Goal: Check status: Check status

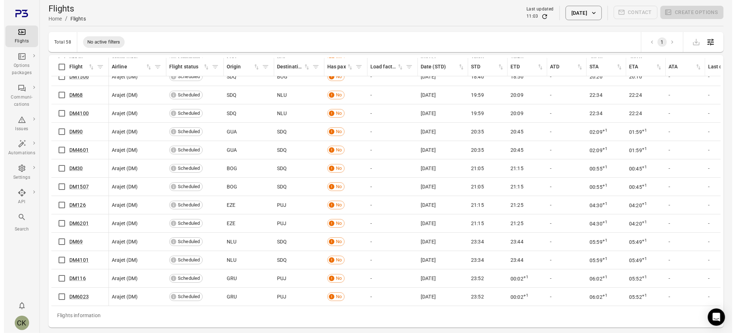
scroll to position [824, 0]
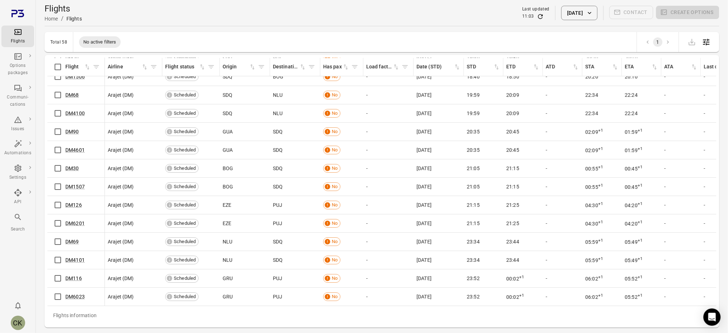
click at [591, 13] on icon "button" at bounding box center [590, 13] width 4 height 2
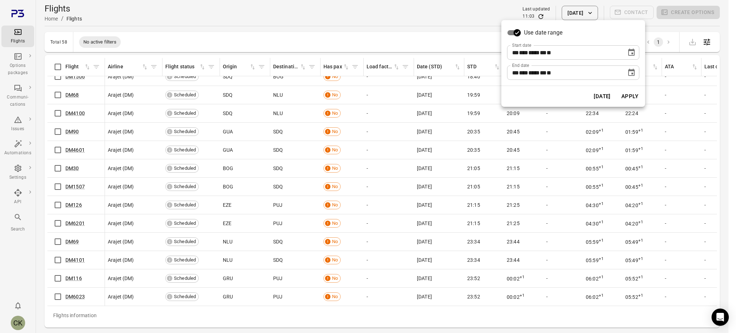
click at [631, 69] on icon "Choose date, selected date is Sep 22, 2025" at bounding box center [631, 72] width 6 height 7
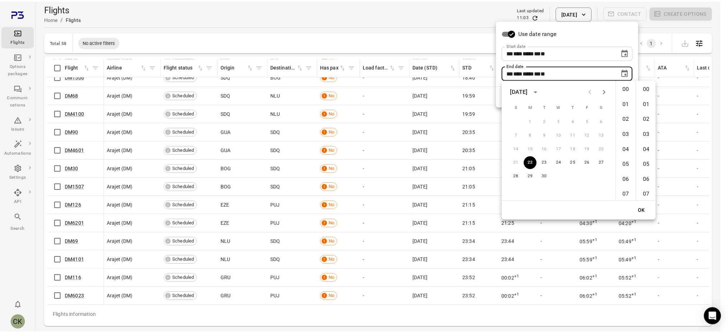
scroll to position [785, 0]
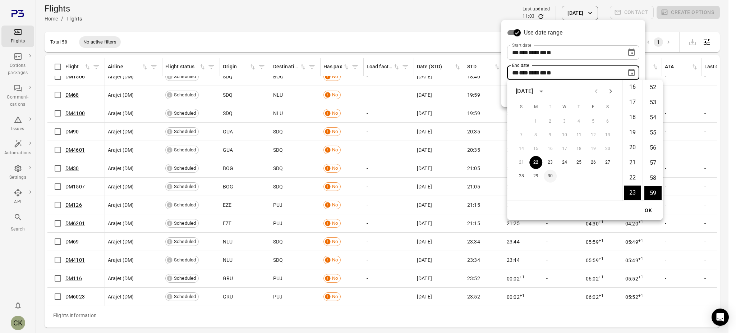
click at [552, 173] on button "30" at bounding box center [549, 176] width 13 height 13
type input "**********"
click at [646, 208] on button "OK" at bounding box center [647, 210] width 23 height 13
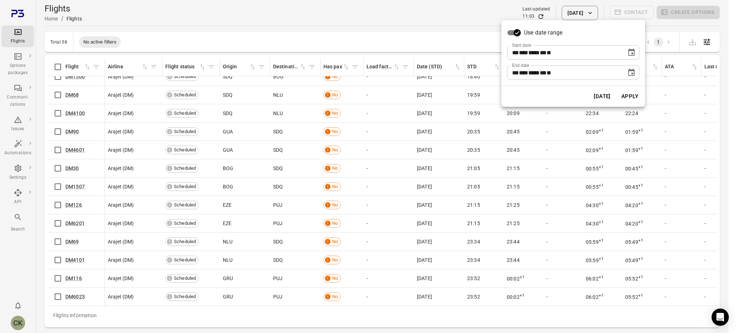
click at [632, 95] on button "Apply" at bounding box center [629, 96] width 25 height 15
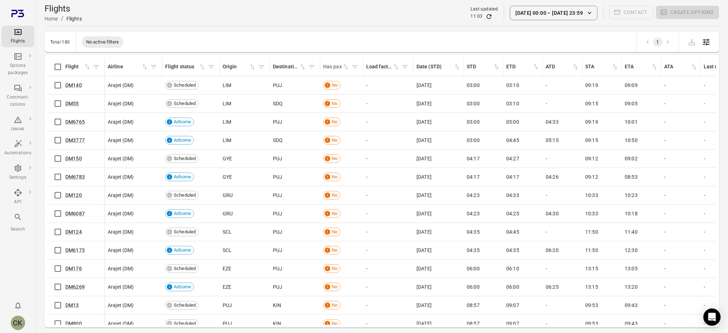
click at [345, 65] on icon "Sort by has pax in ascending order" at bounding box center [346, 66] width 4 height 5
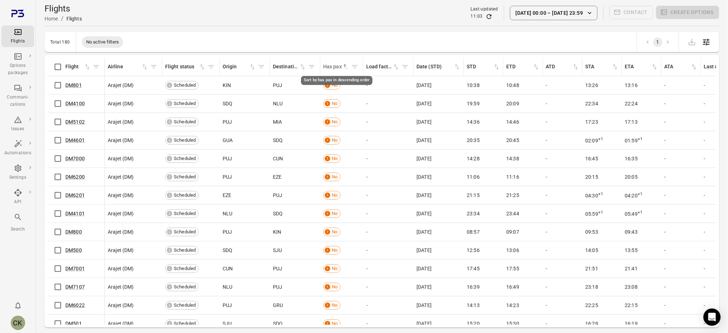
click at [345, 65] on icon "Sort by has pax in descending order" at bounding box center [345, 65] width 3 height 3
